Goal: Task Accomplishment & Management: Use online tool/utility

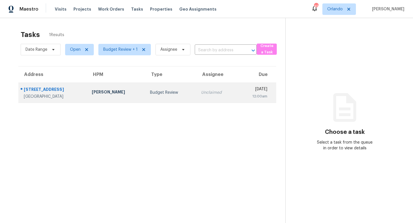
click at [150, 90] on div "Budget Review" at bounding box center [171, 93] width 42 height 6
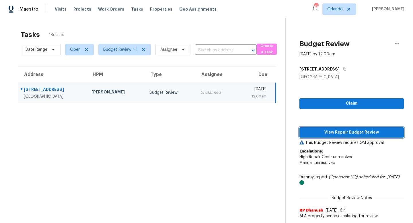
click at [348, 131] on span "View Repair Budget Review" at bounding box center [351, 132] width 95 height 7
